Goal: Task Accomplishment & Management: Manage account settings

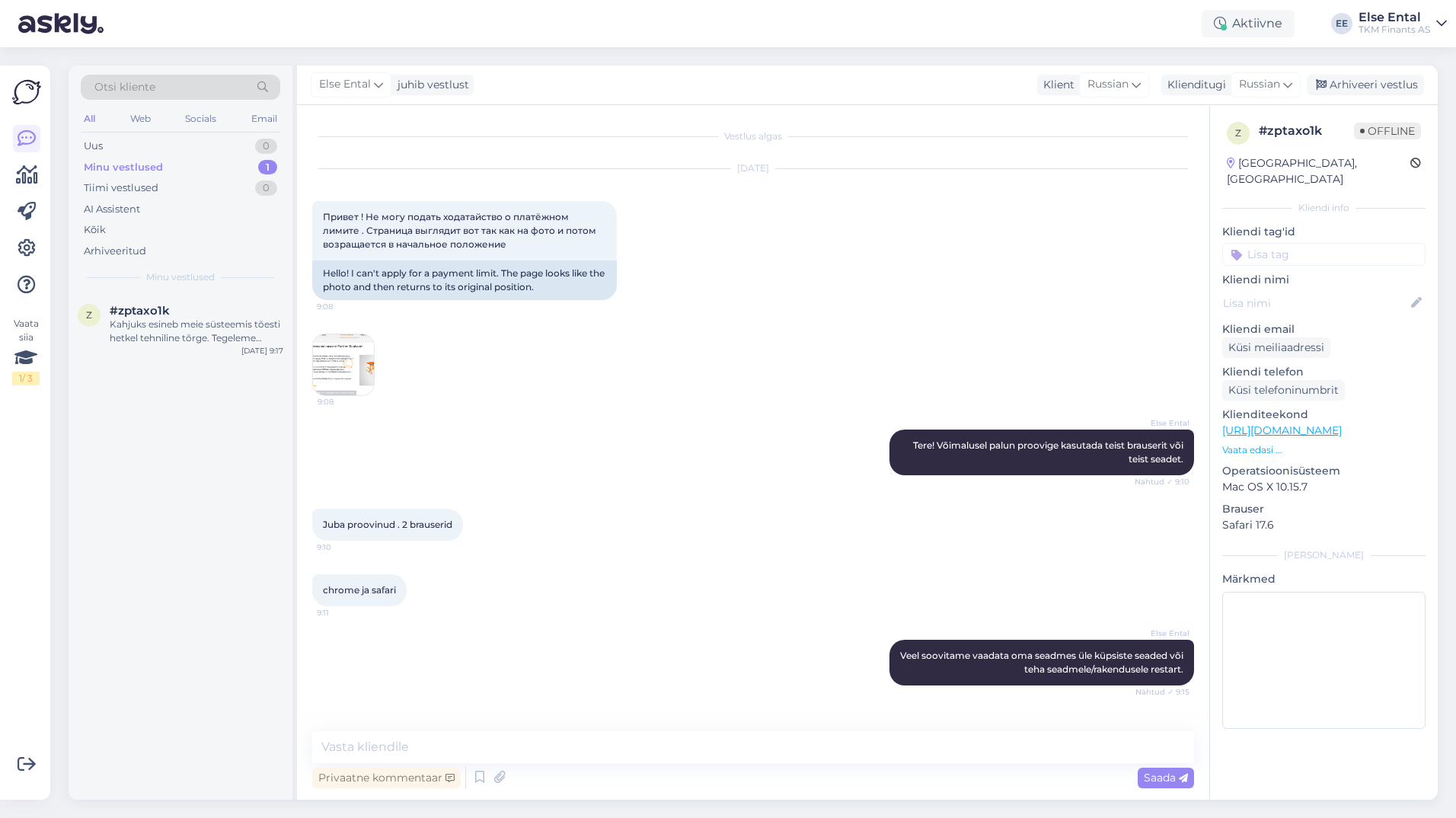
scroll to position [736, 0]
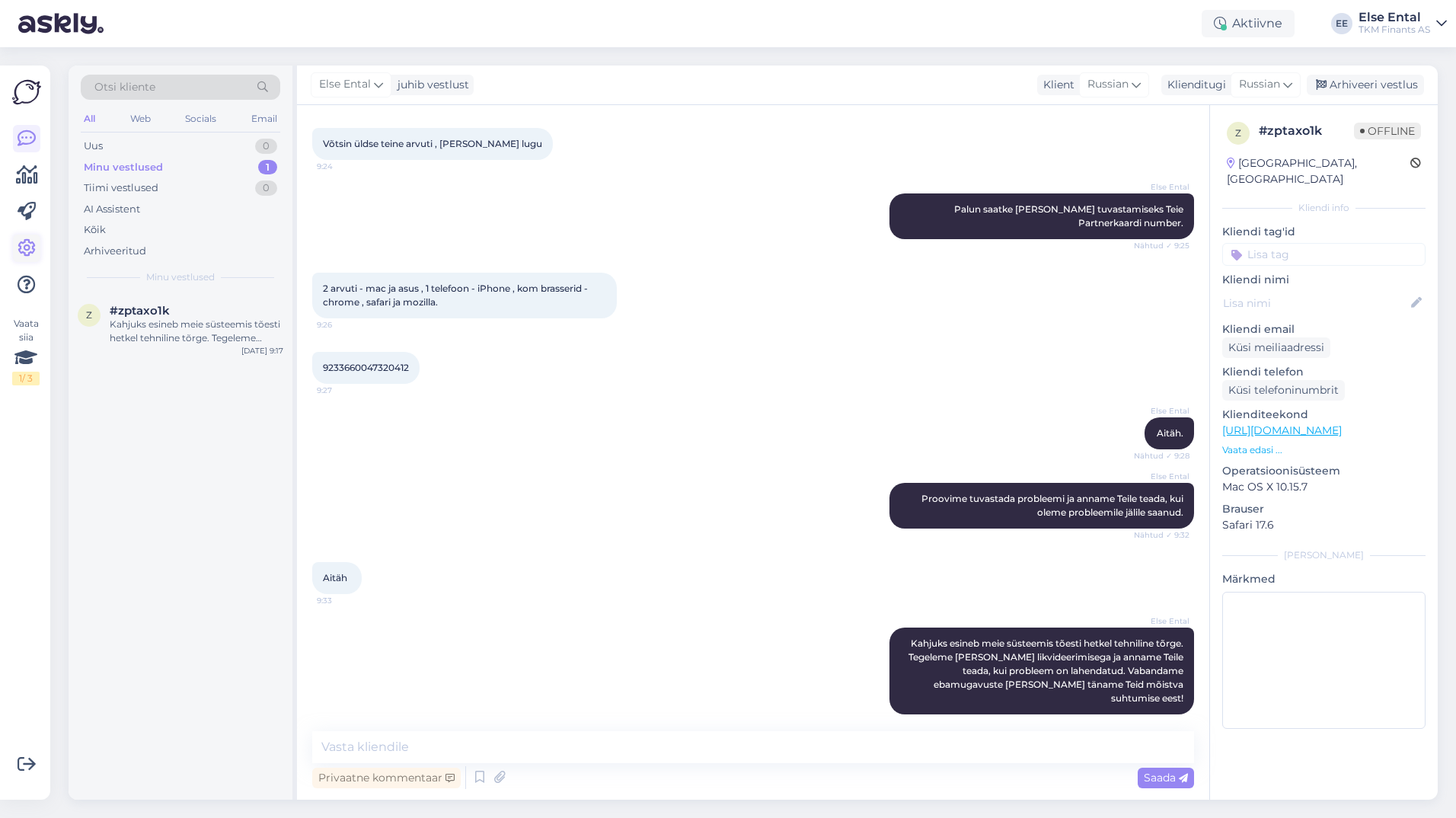
click at [26, 244] on icon at bounding box center [26, 248] width 18 height 18
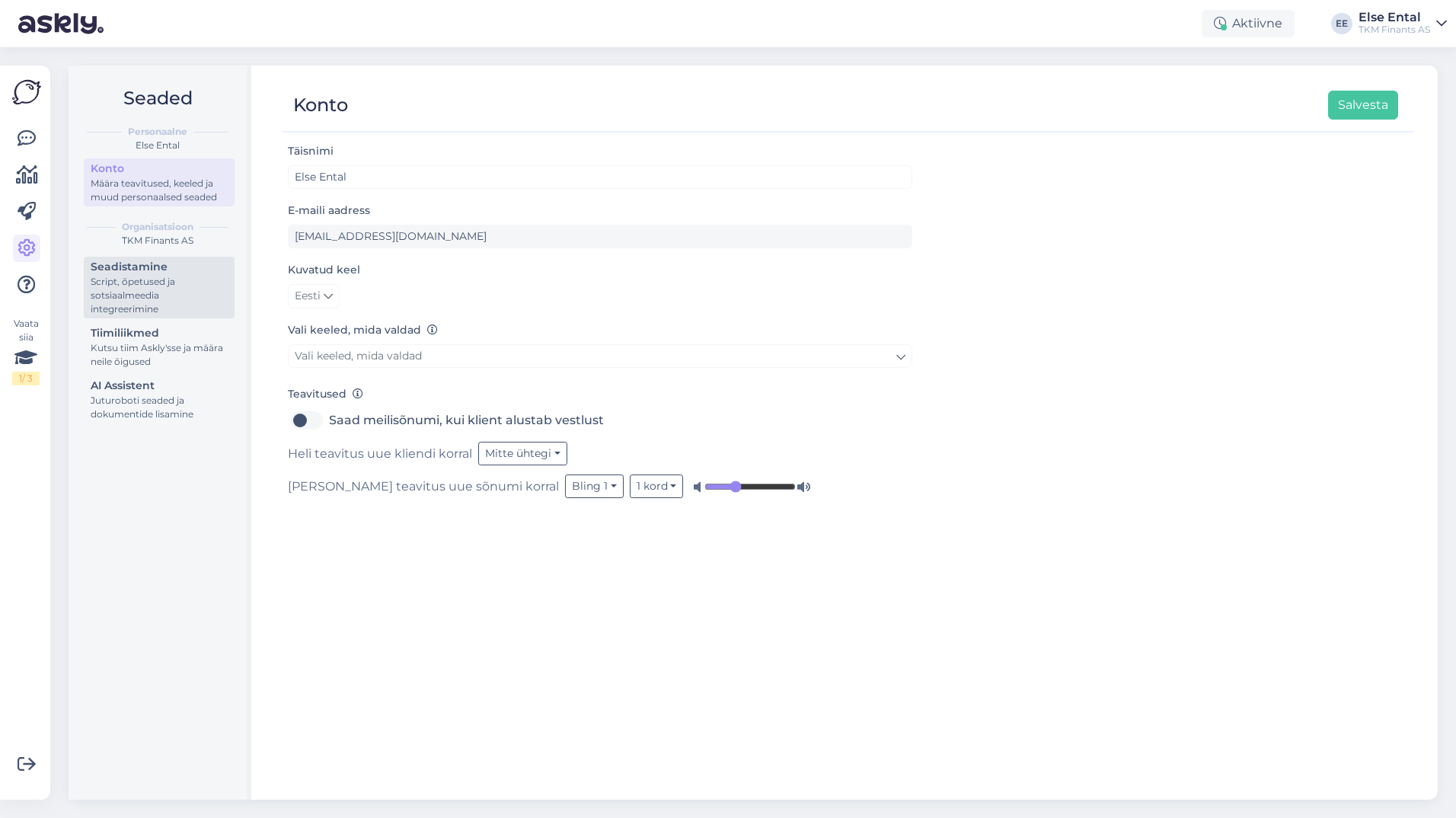
click at [147, 272] on div "Seadistamine" at bounding box center [159, 267] width 137 height 16
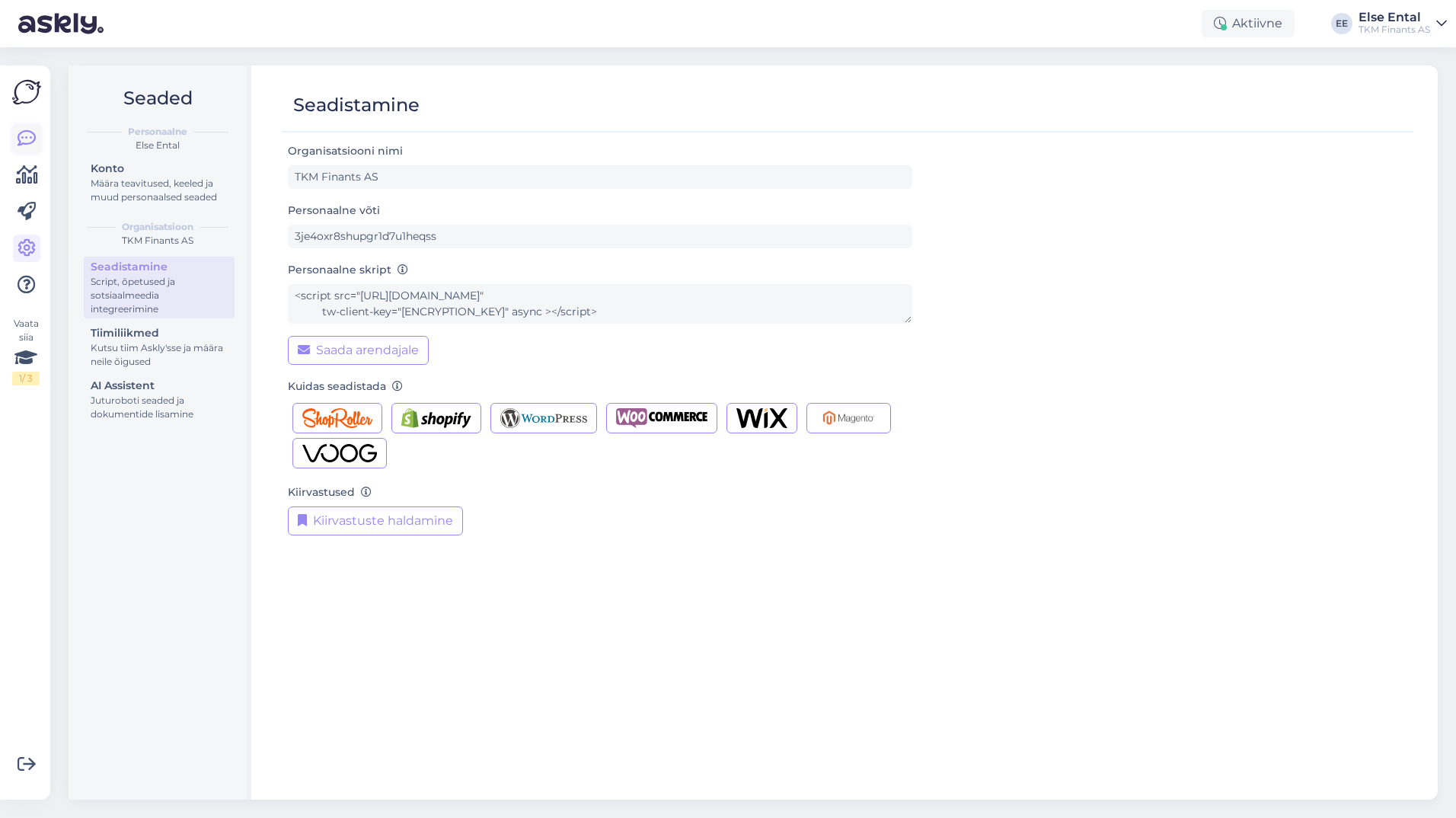
click at [21, 137] on icon at bounding box center [26, 138] width 18 height 18
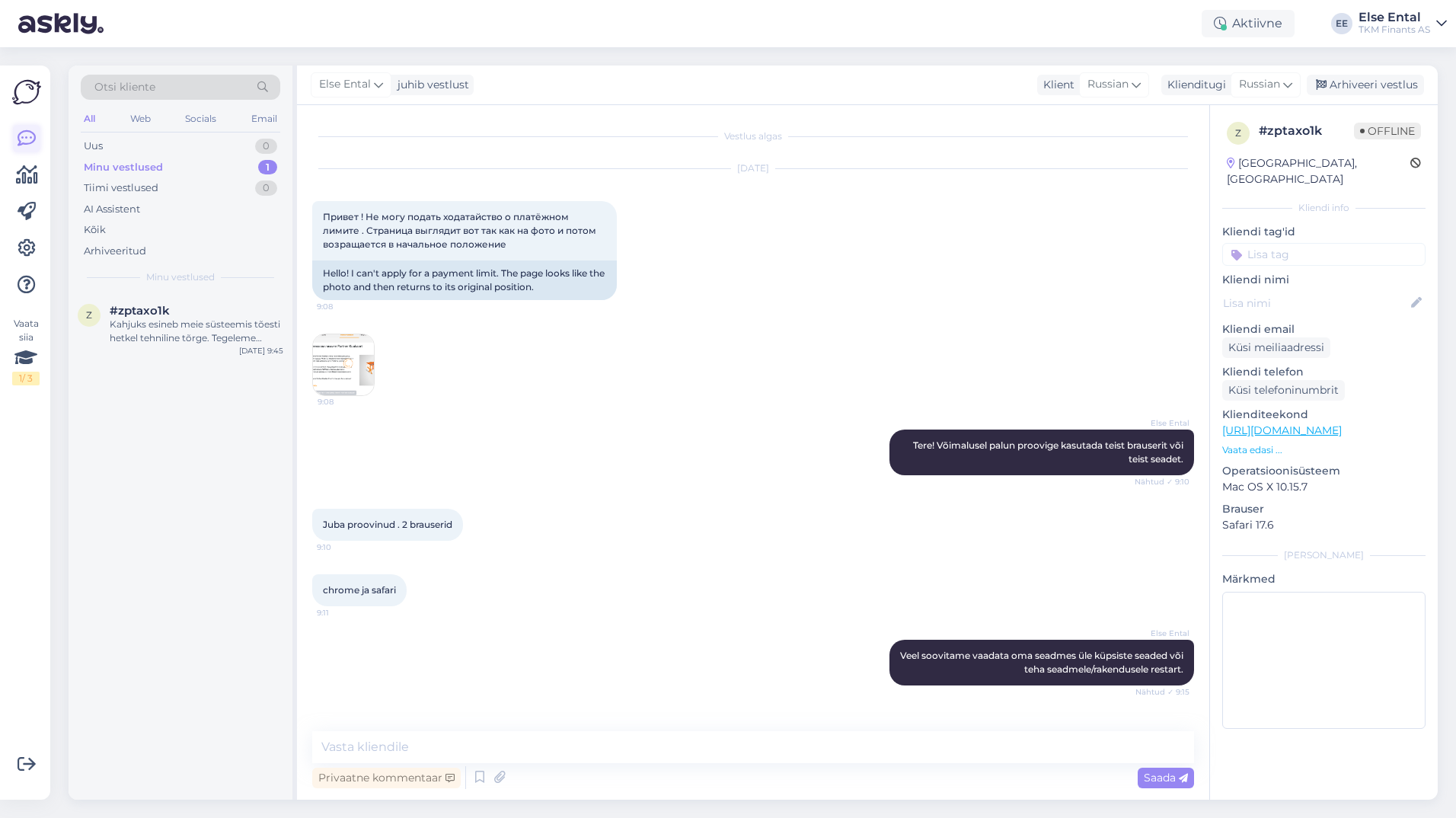
scroll to position [736, 0]
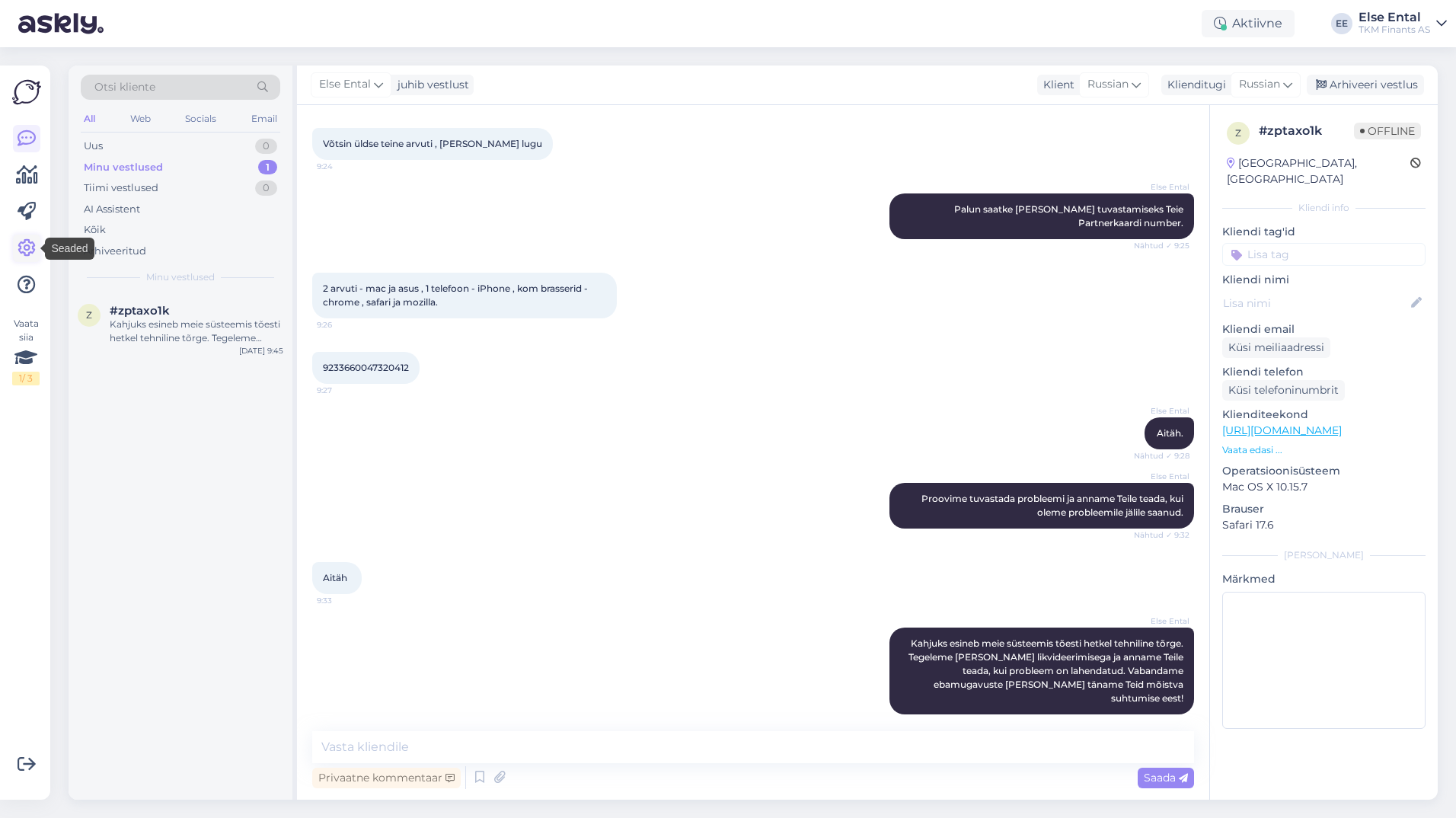
click at [27, 247] on icon at bounding box center [26, 248] width 18 height 18
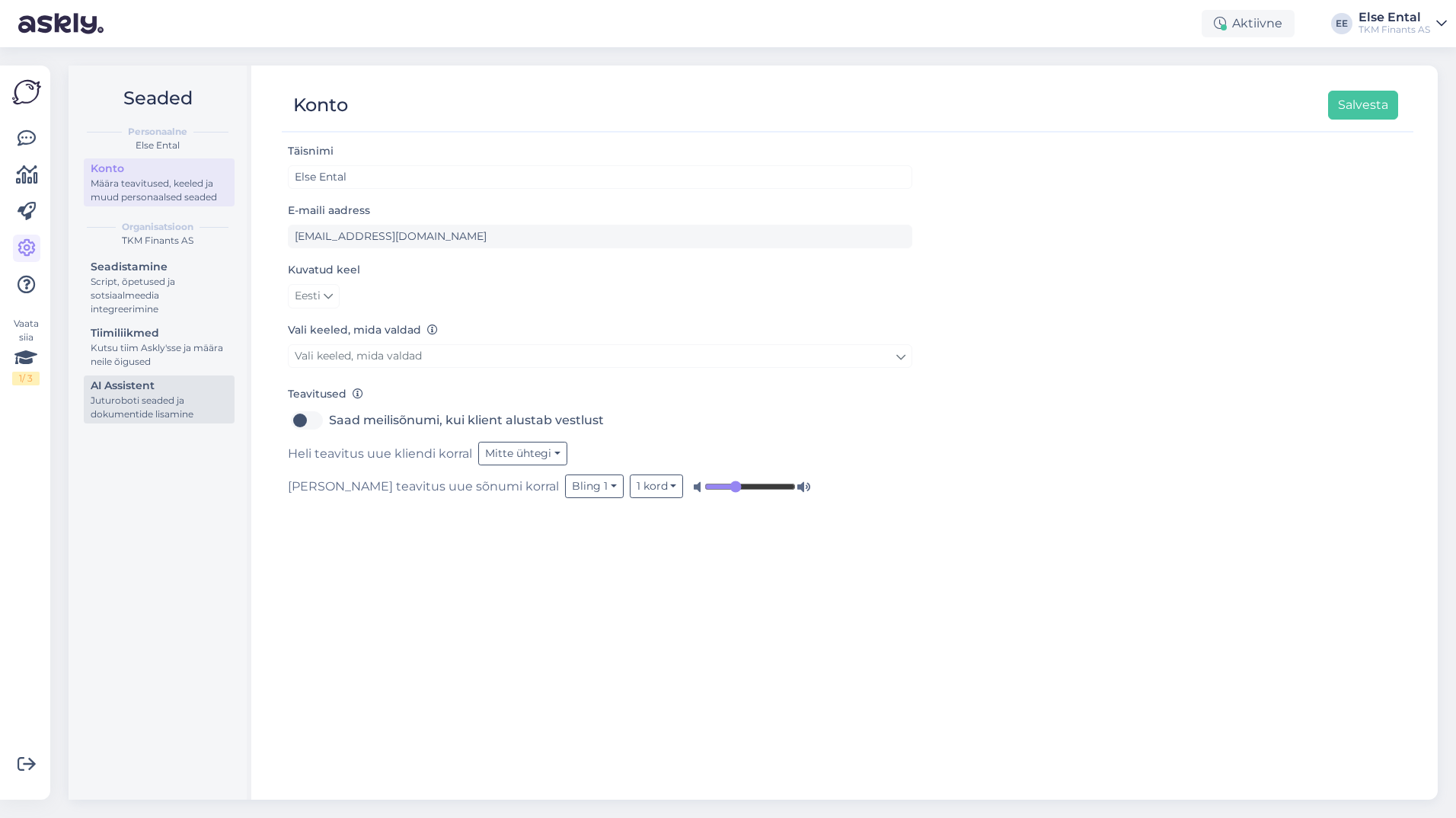
click at [136, 379] on div "AI Assistent" at bounding box center [159, 385] width 137 height 16
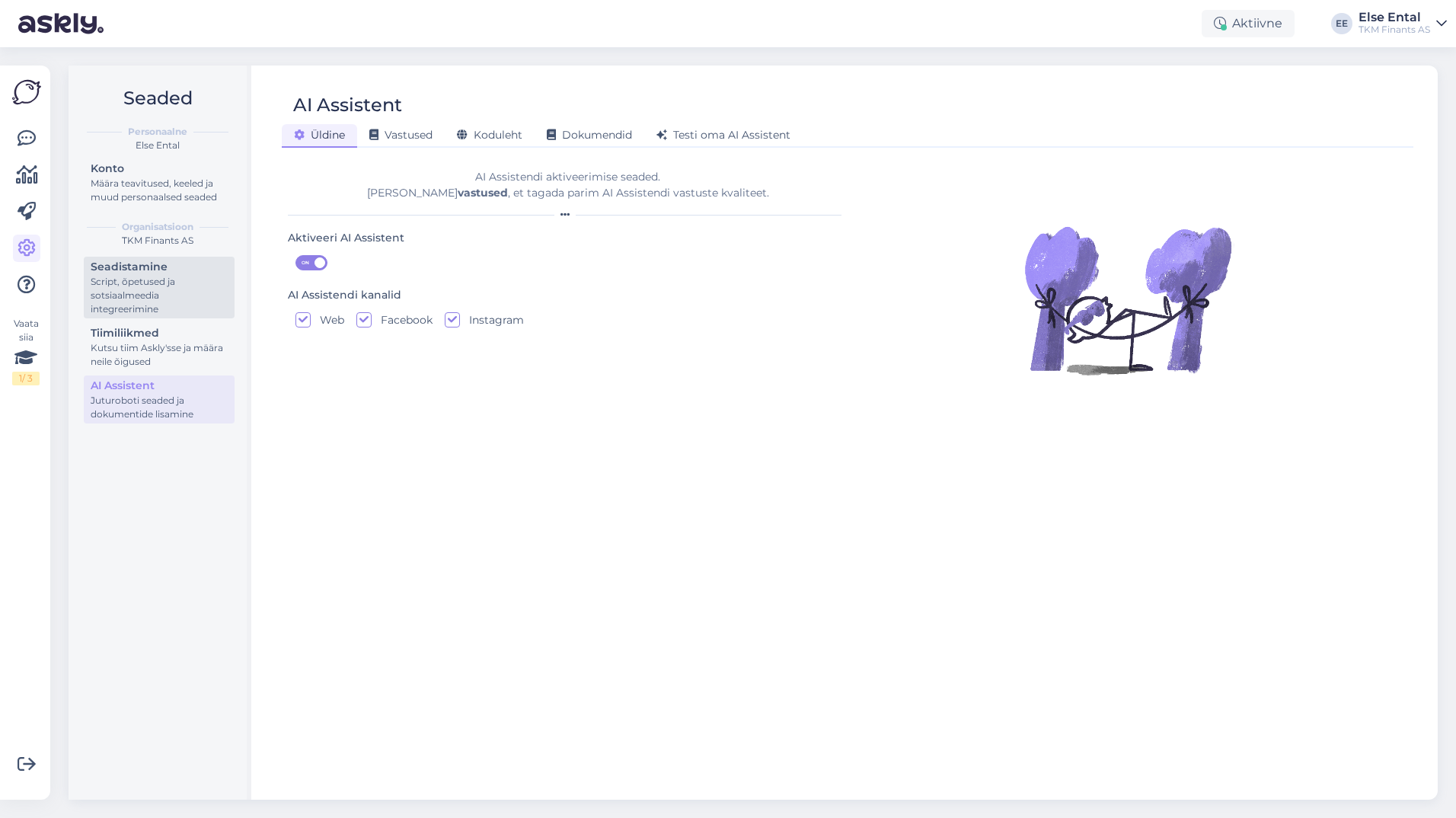
click at [128, 283] on div "Script, õpetused ja sotsiaalmeedia integreerimine" at bounding box center [159, 295] width 137 height 41
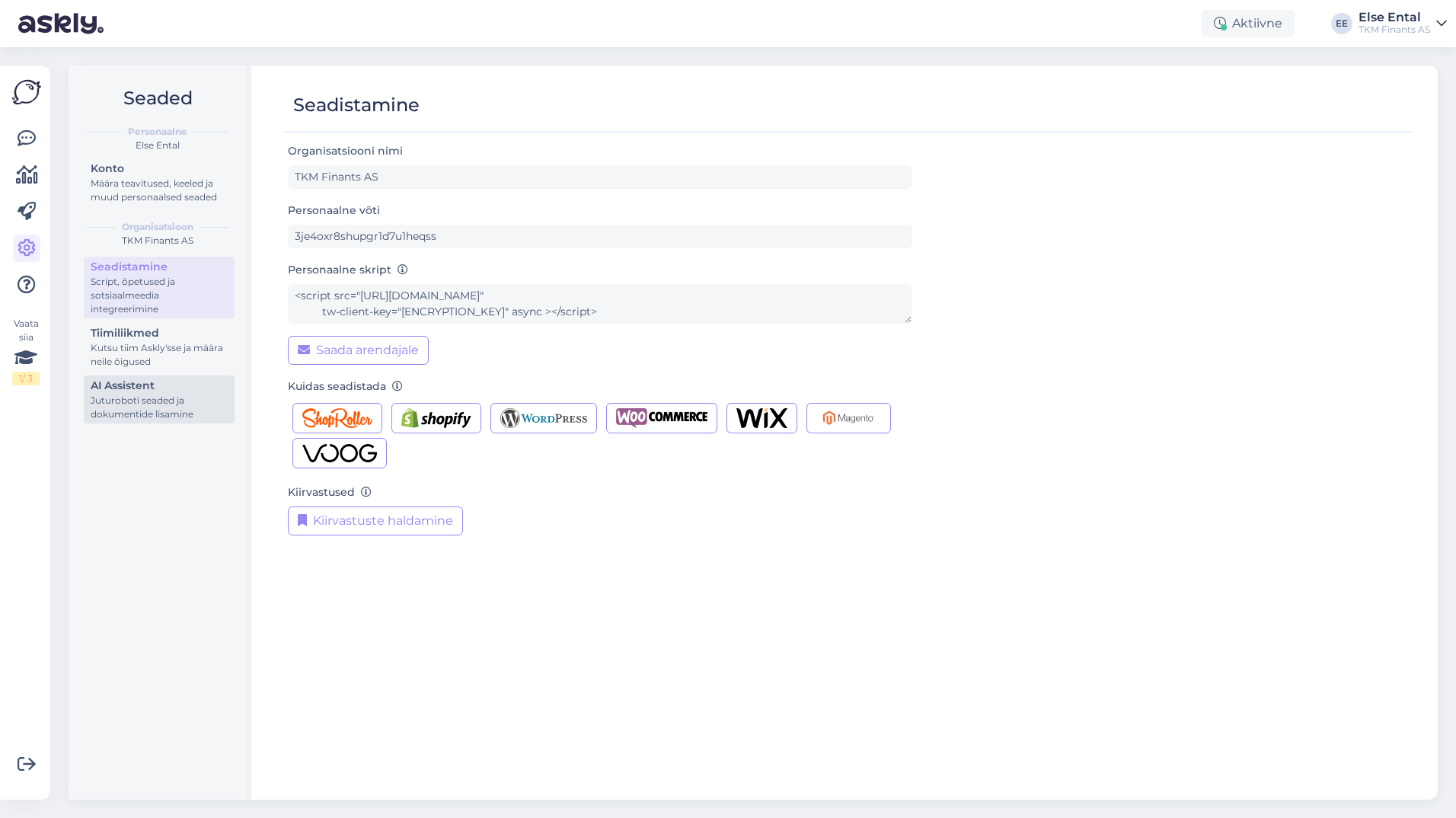
click at [132, 391] on div "AI Assistent" at bounding box center [159, 385] width 137 height 16
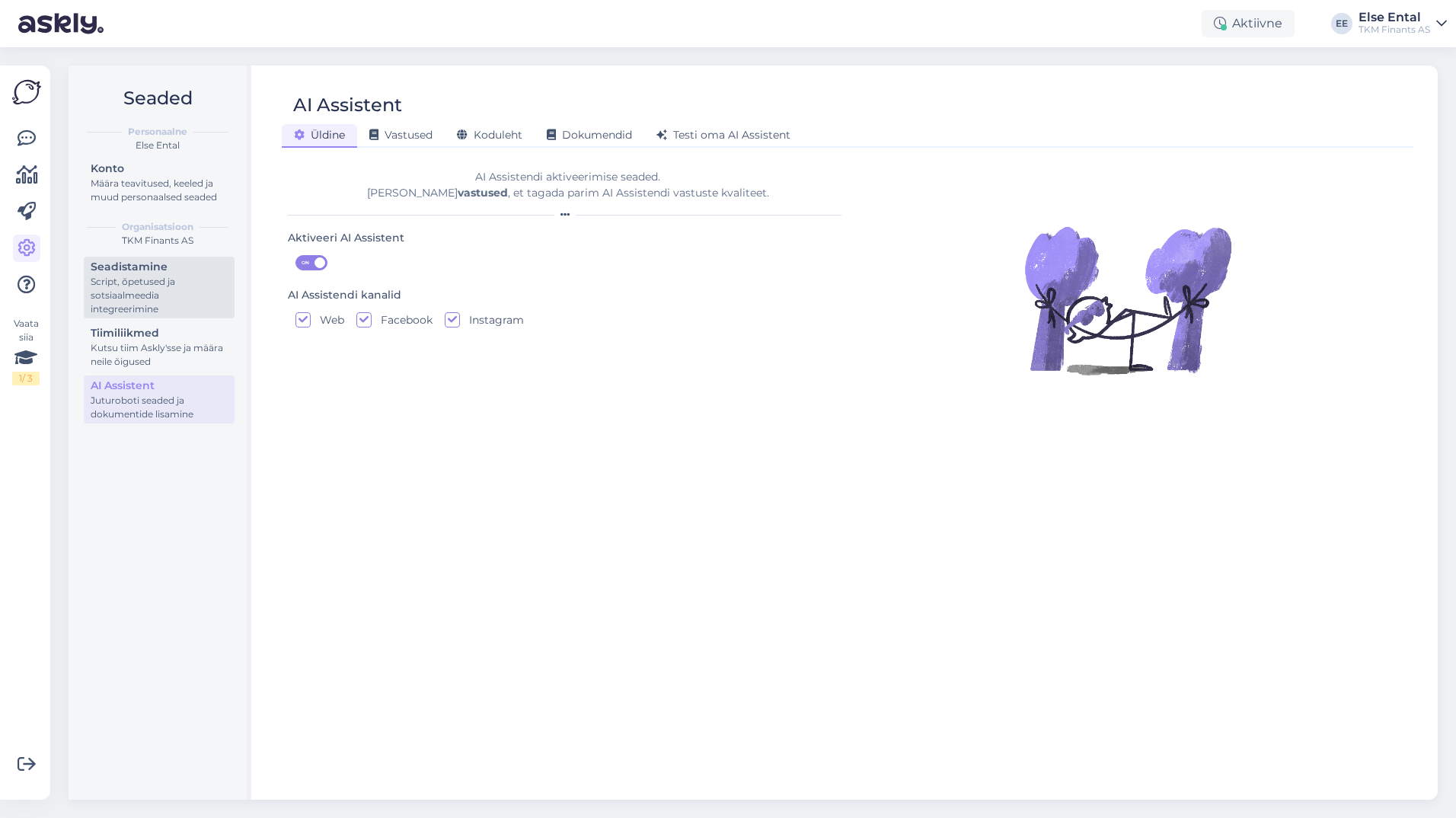
click at [162, 281] on div "Script, õpetused ja sotsiaalmeedia integreerimine" at bounding box center [159, 295] width 137 height 41
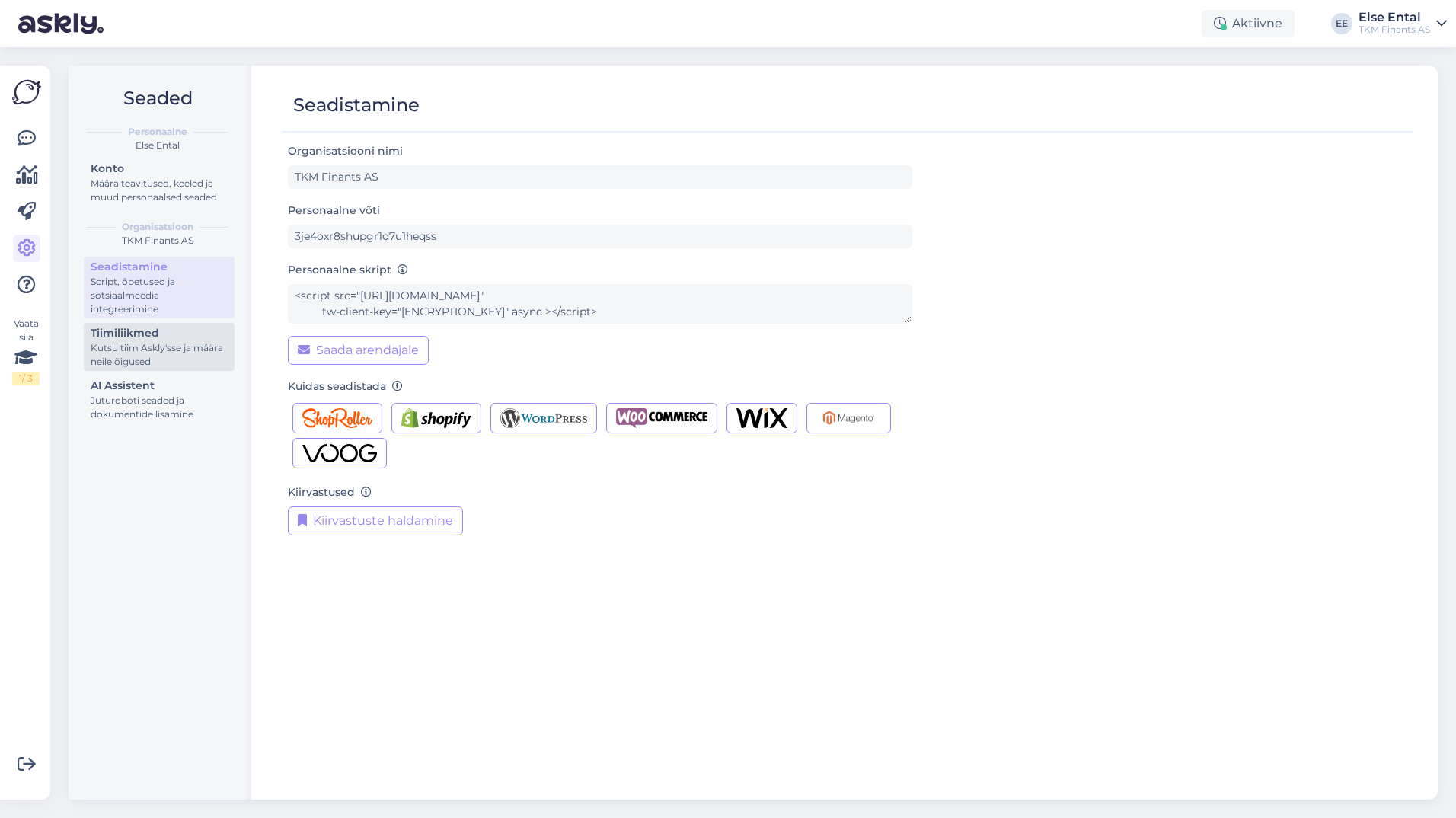
click at [179, 364] on div "Kutsu tiim Askly'sse ja määra neile õigused" at bounding box center [159, 354] width 137 height 27
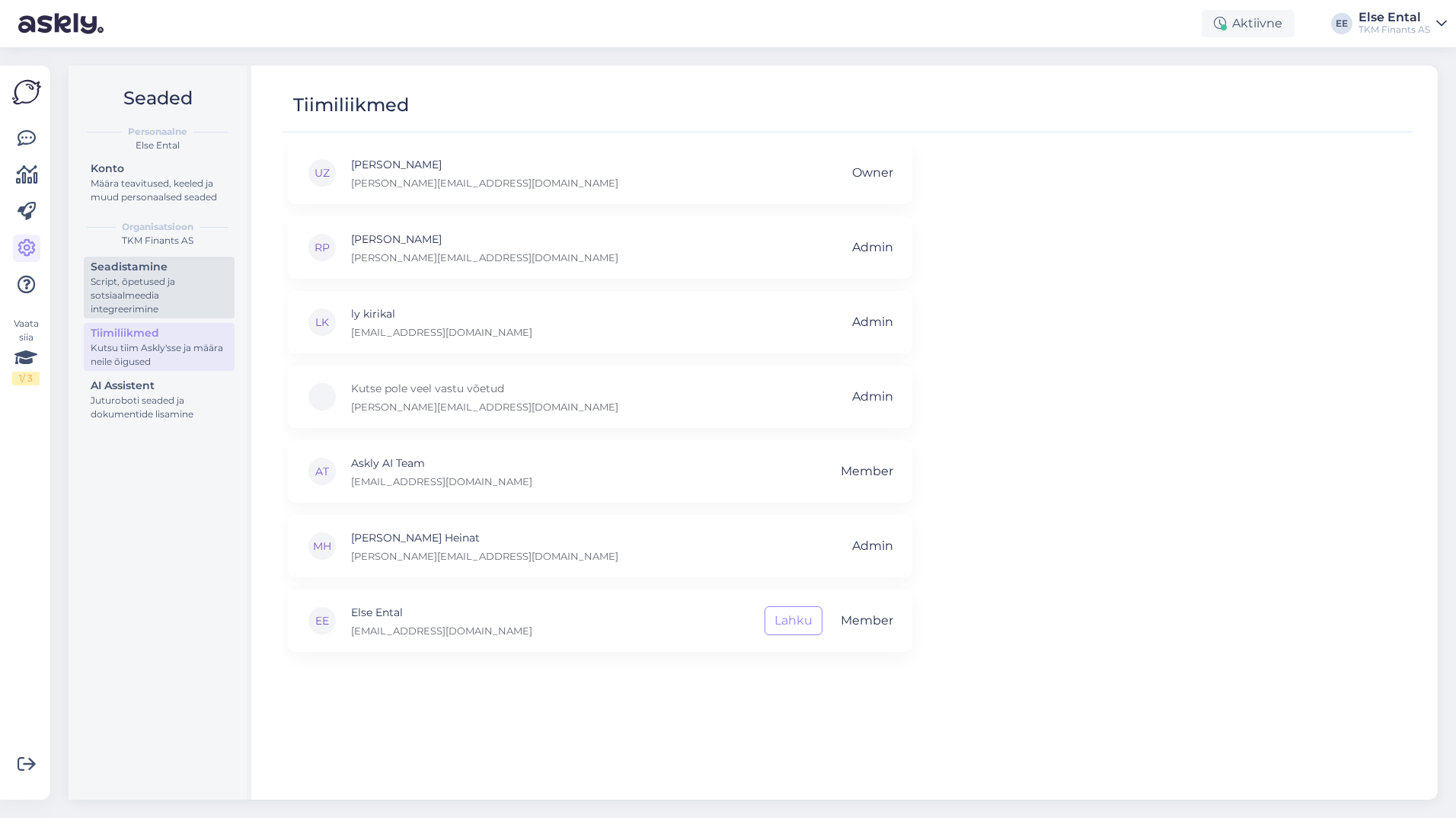
click at [161, 306] on div "Script, õpetused ja sotsiaalmeedia integreerimine" at bounding box center [159, 295] width 137 height 41
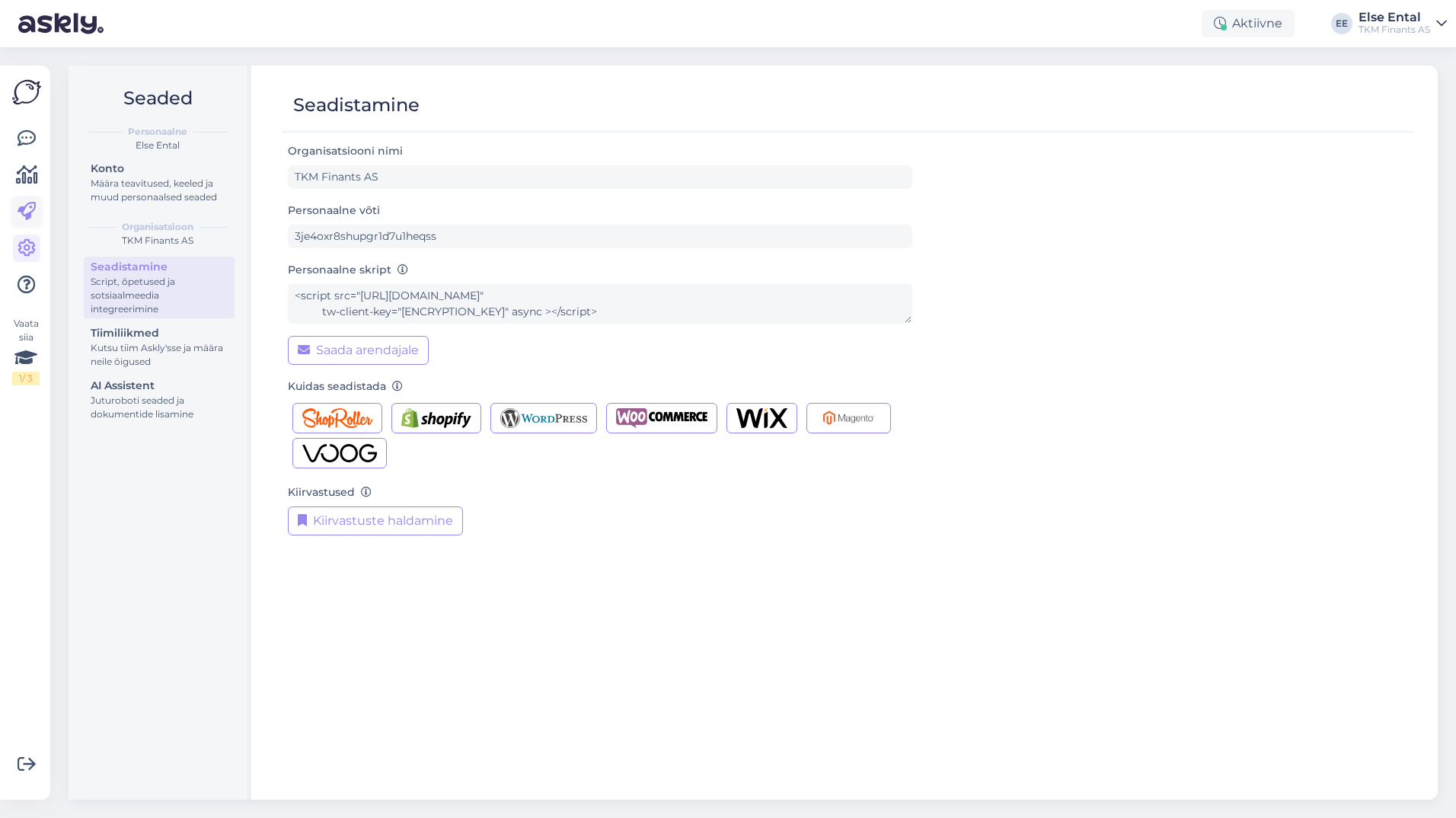
click at [16, 208] on link at bounding box center [26, 211] width 27 height 27
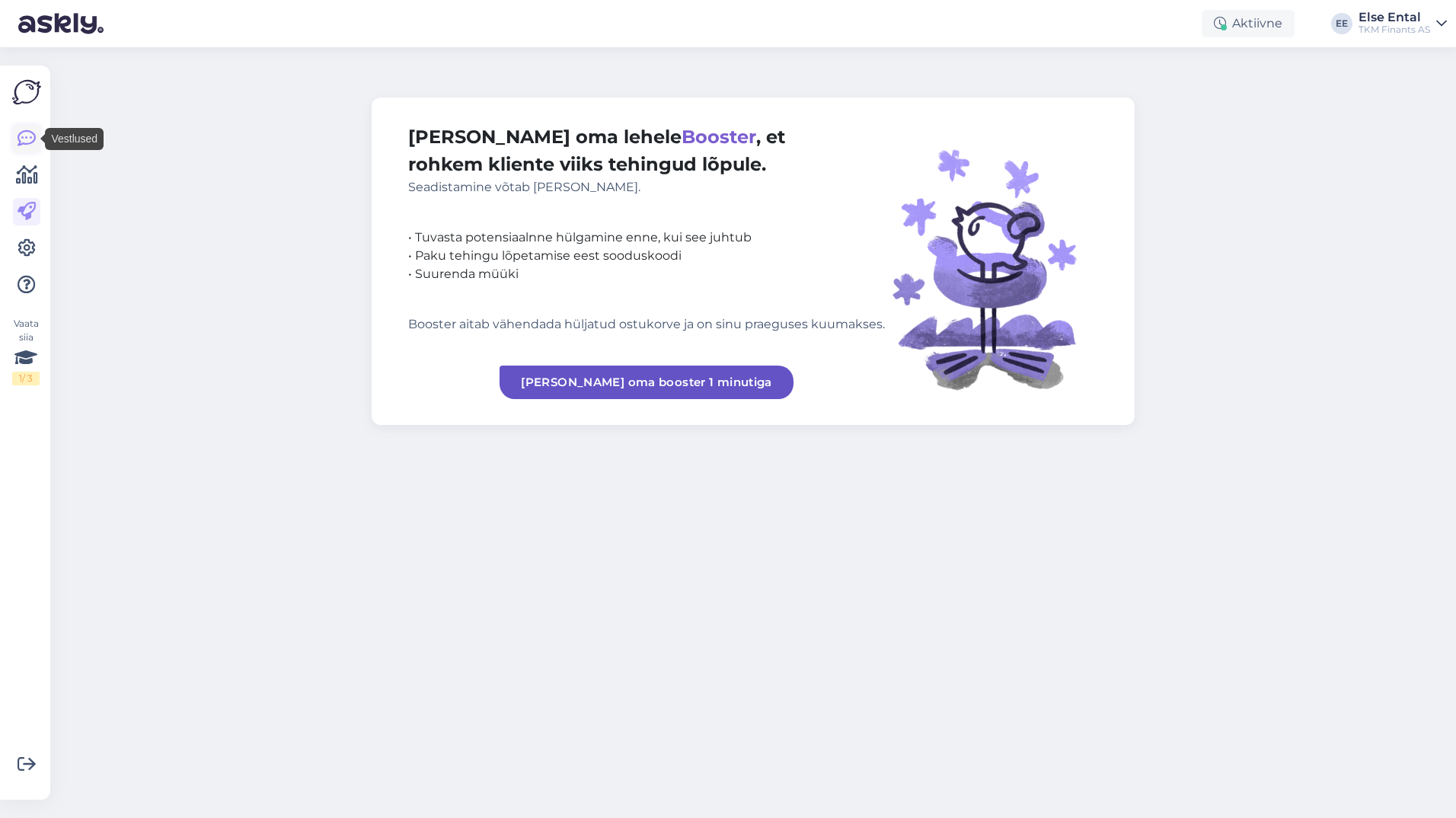
click at [22, 137] on icon at bounding box center [26, 138] width 18 height 18
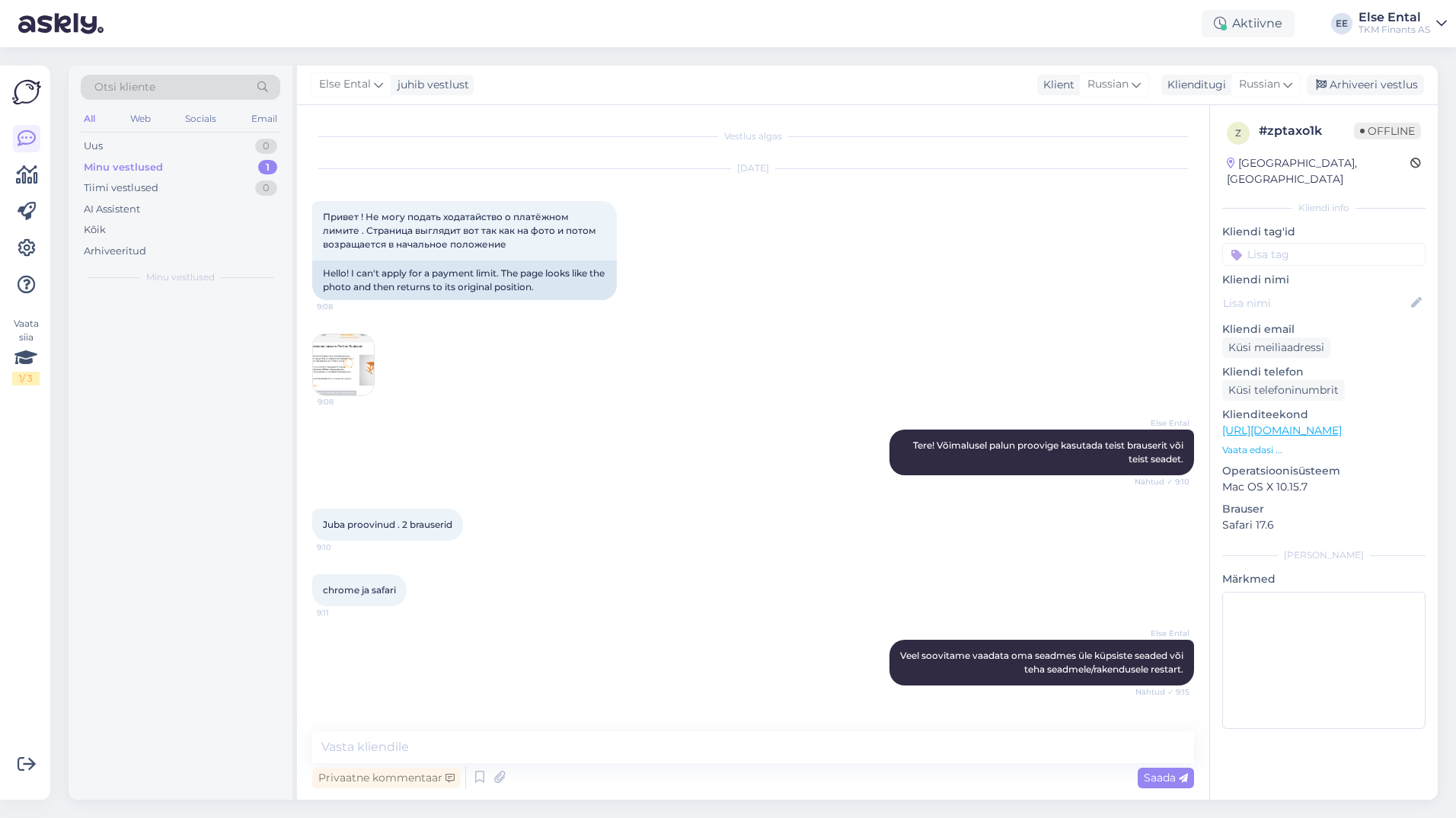
scroll to position [736, 0]
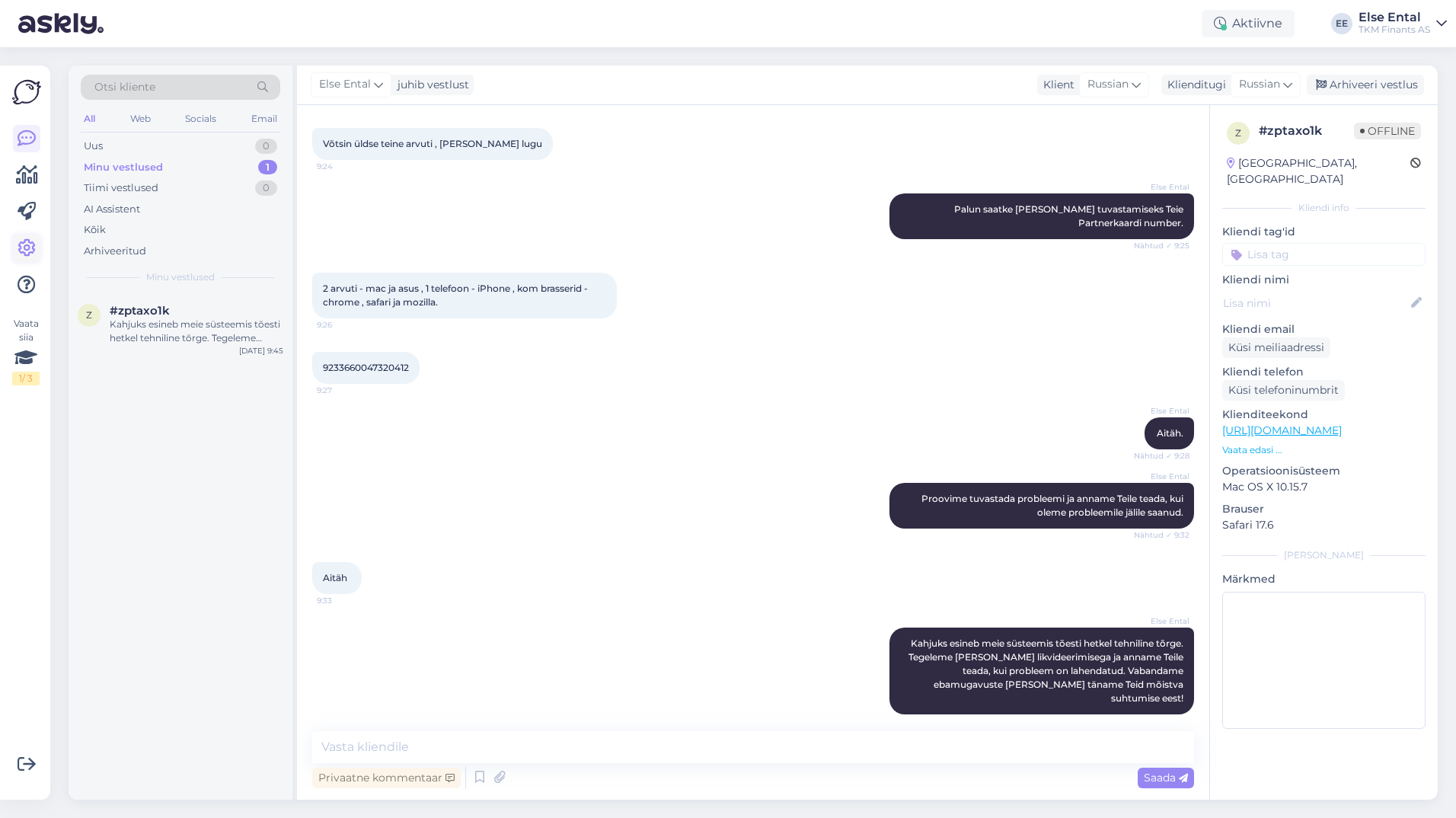
click at [30, 239] on icon at bounding box center [26, 248] width 18 height 18
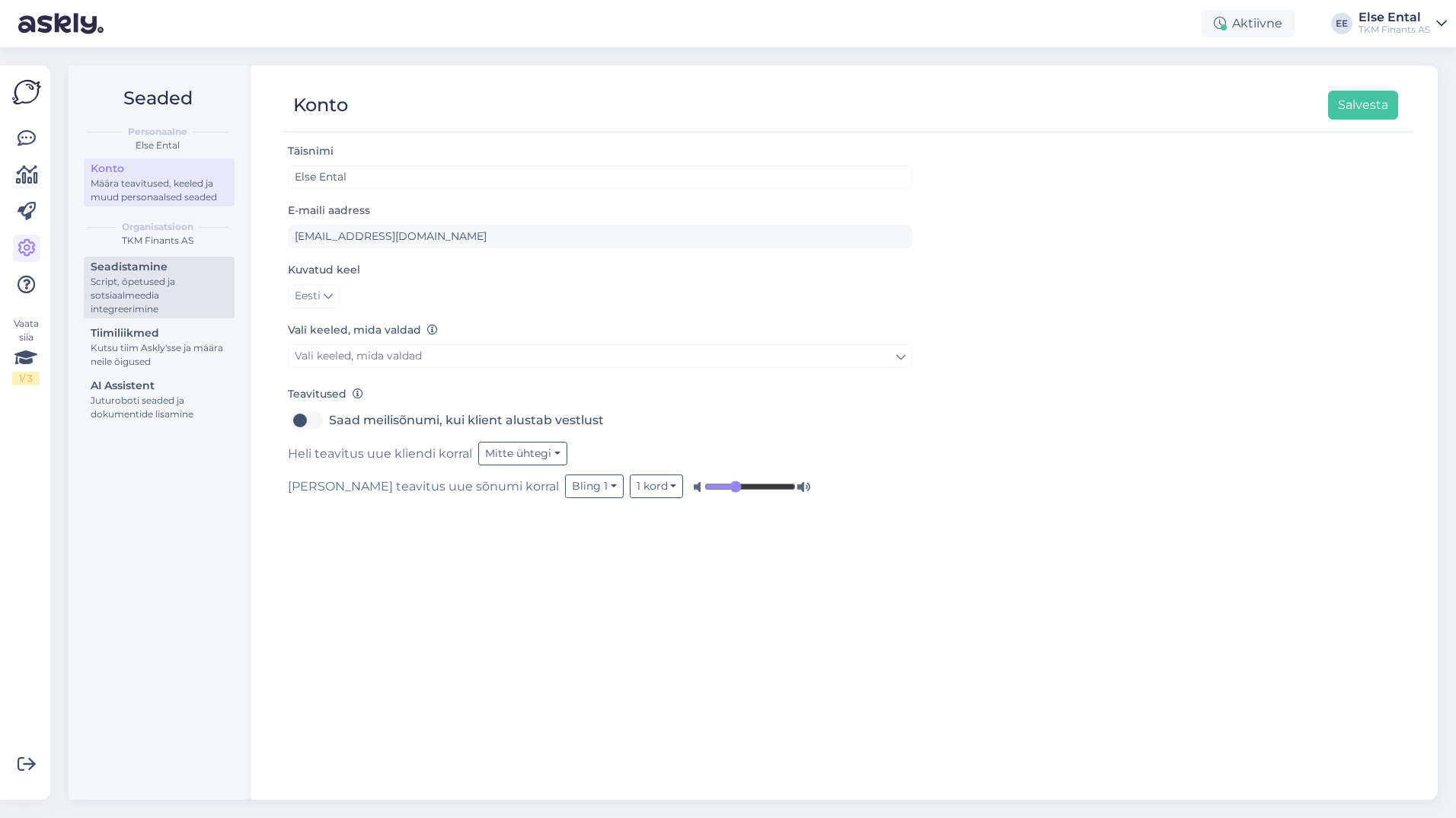
click at [129, 280] on div "Script, õpetused ja sotsiaalmeedia integreerimine" at bounding box center [159, 295] width 137 height 41
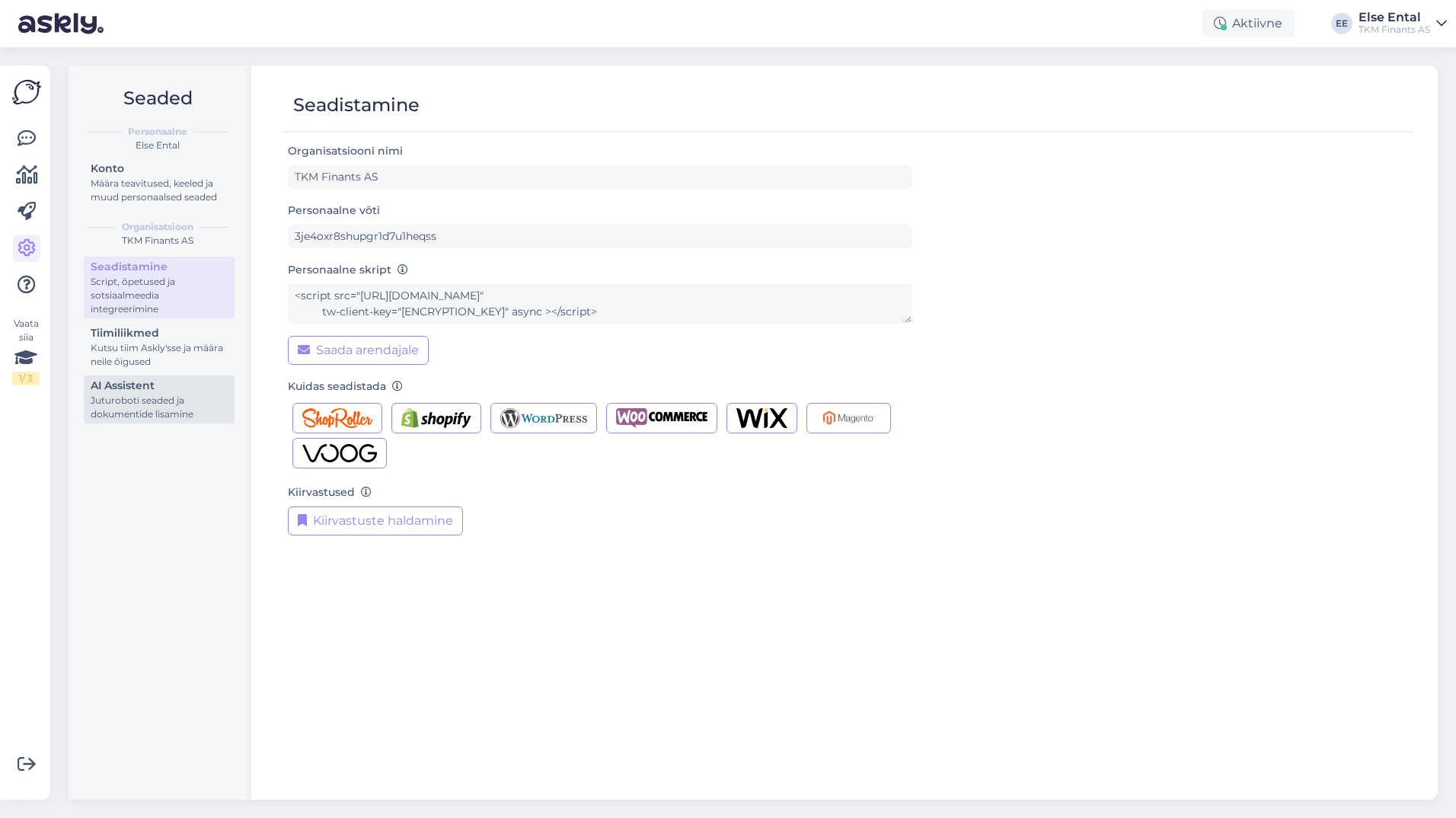
click at [161, 387] on div "AI Assistent" at bounding box center [159, 385] width 137 height 16
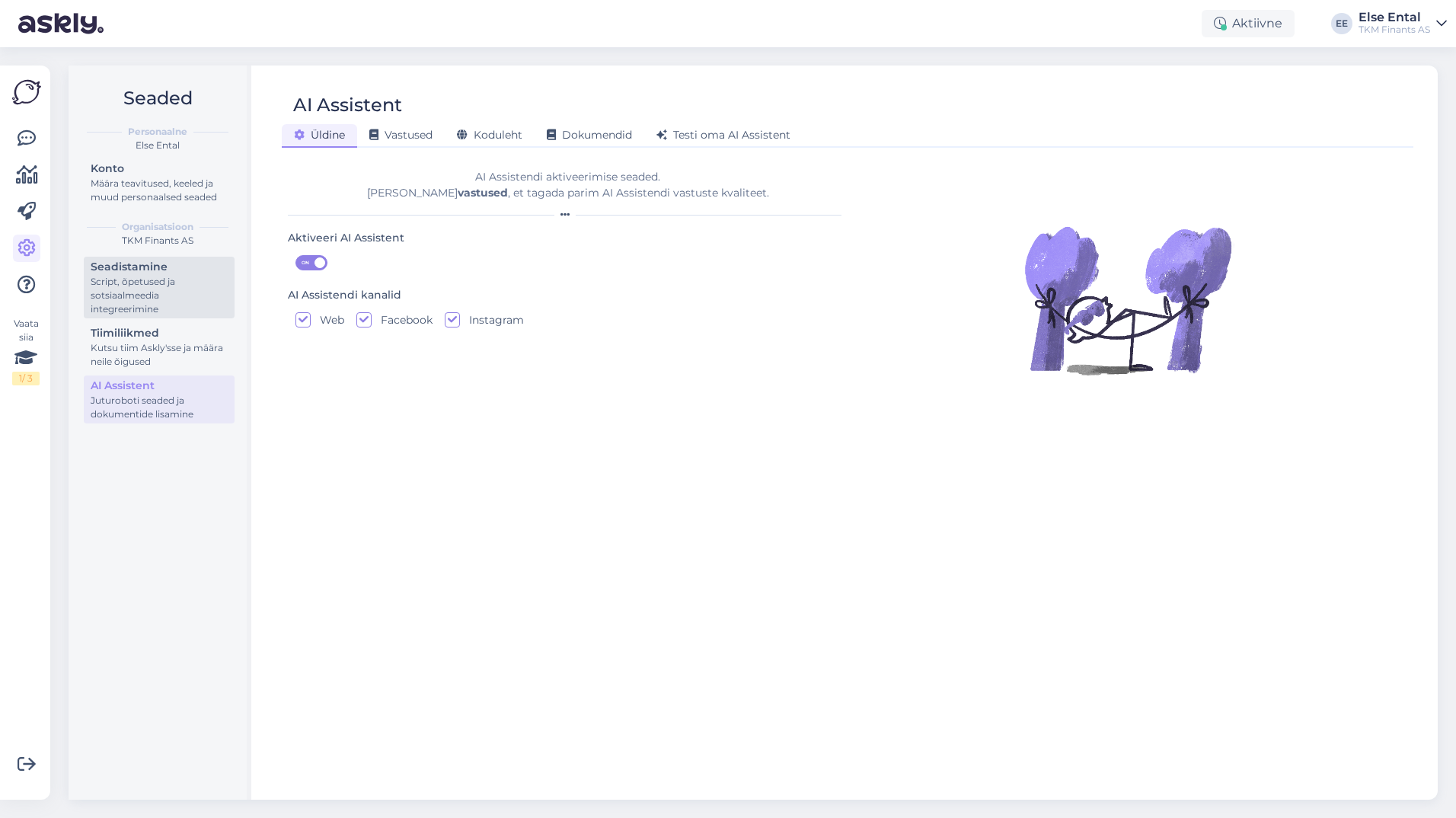
click at [142, 291] on div "Script, õpetused ja sotsiaalmeedia integreerimine" at bounding box center [159, 295] width 137 height 41
